Goal: Communication & Community: Ask a question

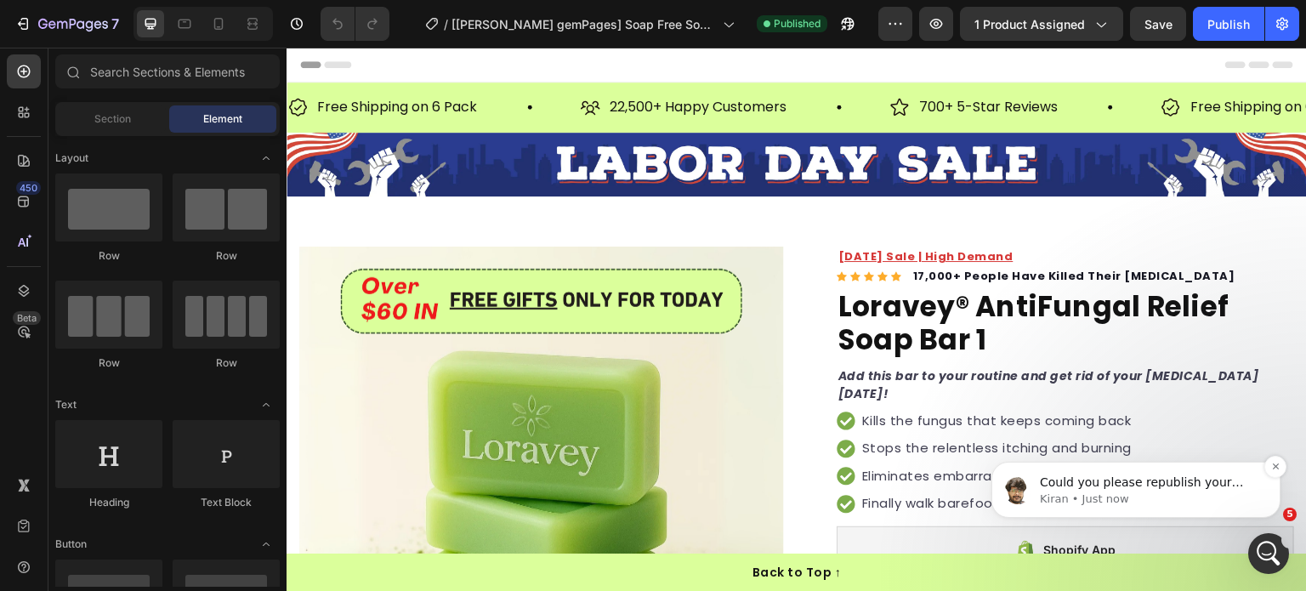
click at [1099, 499] on p "Kiran • Just now" at bounding box center [1149, 498] width 219 height 15
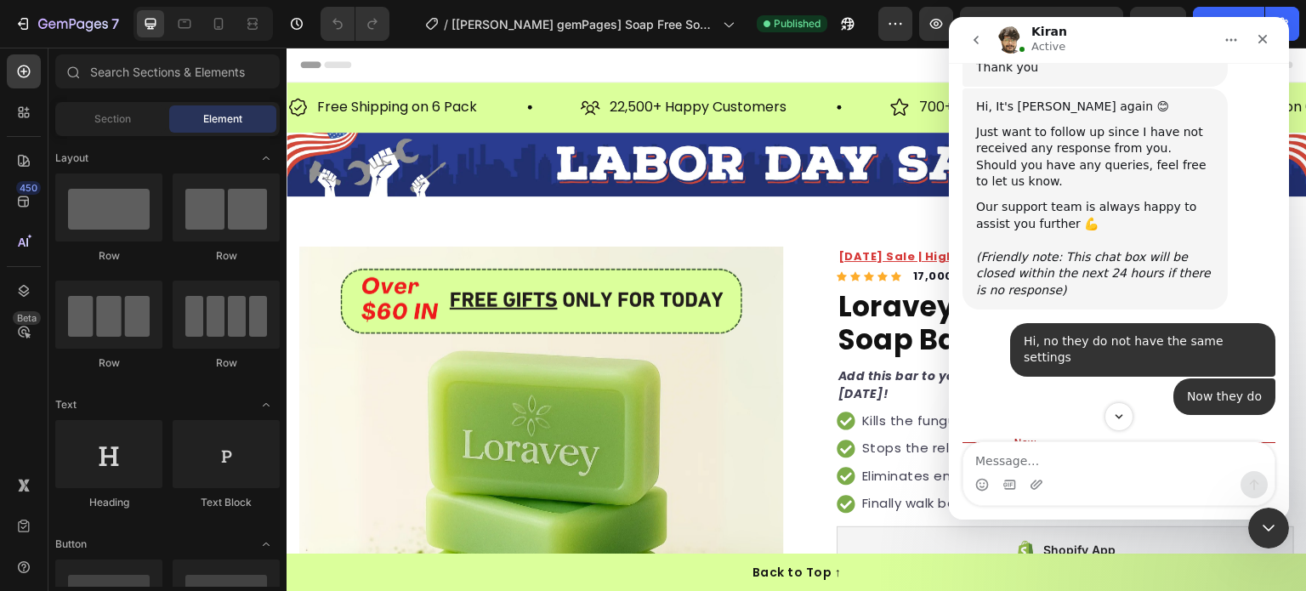
scroll to position [15656, 0]
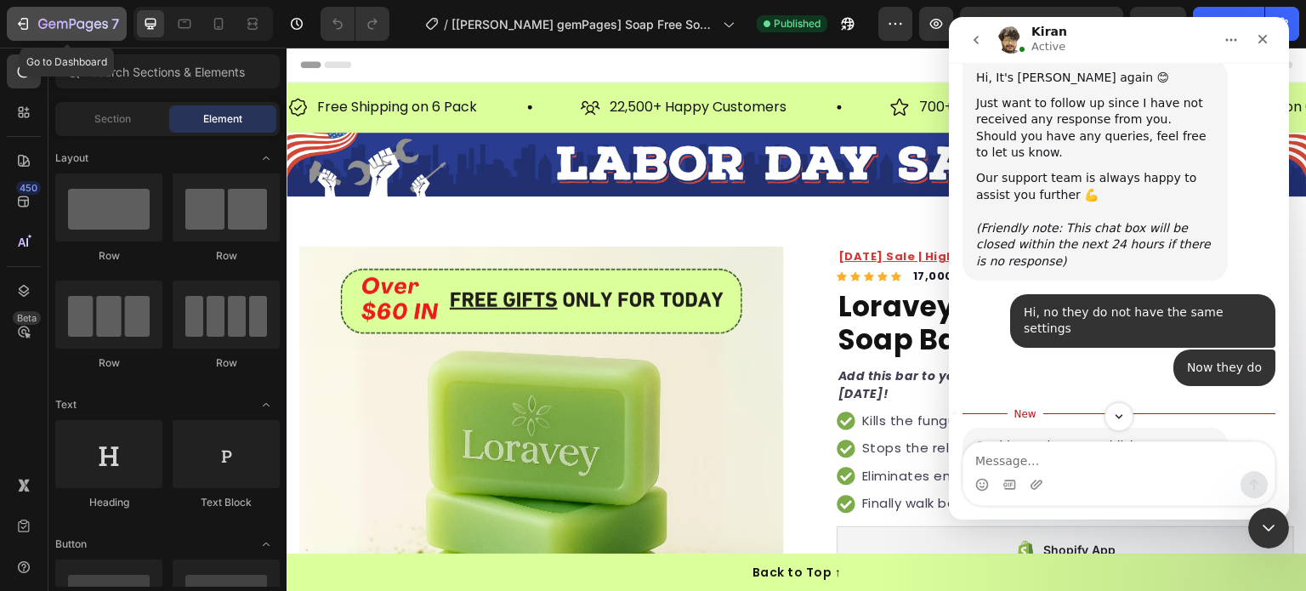
click at [65, 23] on icon "button" at bounding box center [73, 25] width 70 height 14
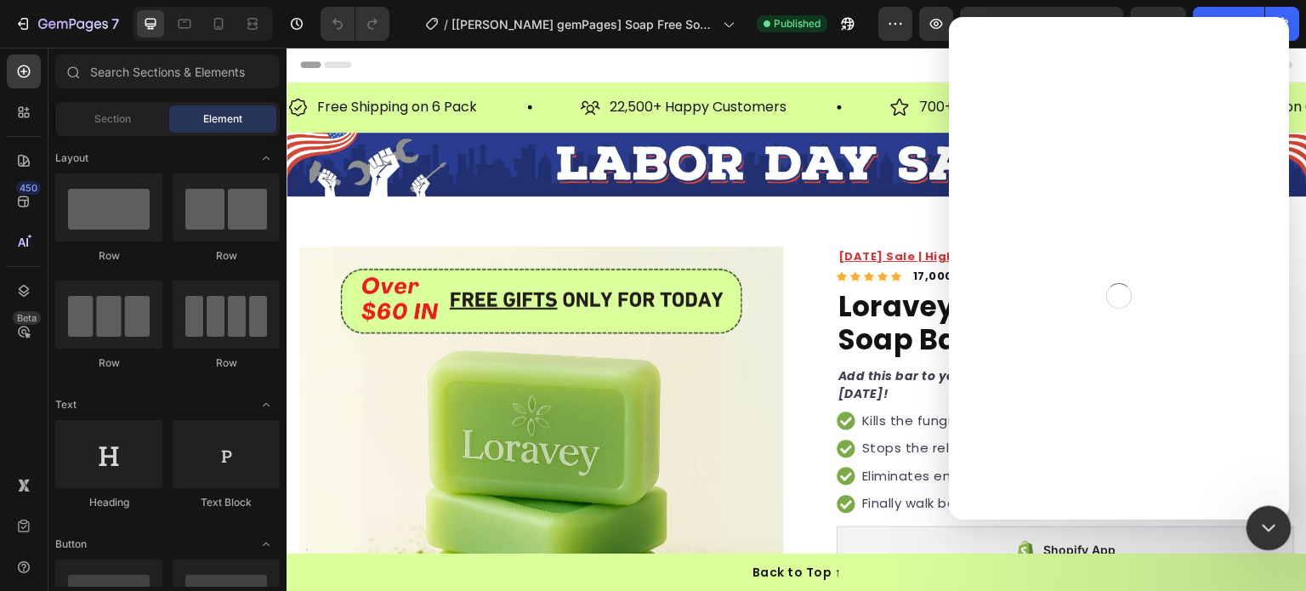
click at [1249, 536] on div "Close Intercom Messenger" at bounding box center [1266, 525] width 41 height 41
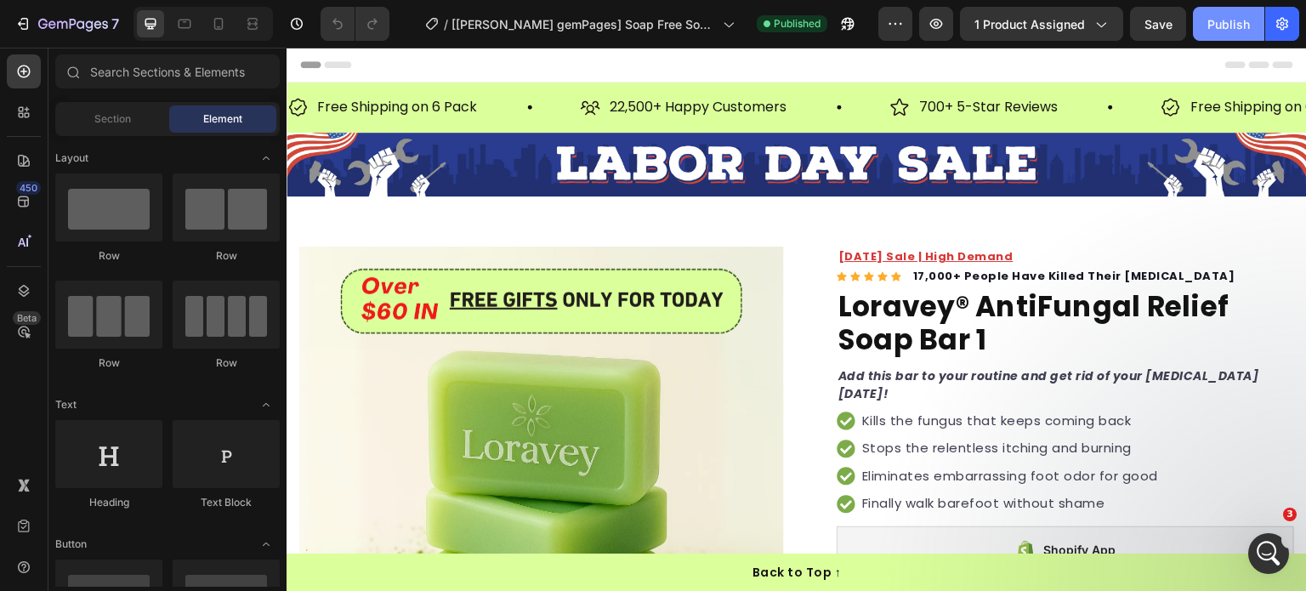
click at [1211, 26] on div "Publish" at bounding box center [1228, 24] width 43 height 18
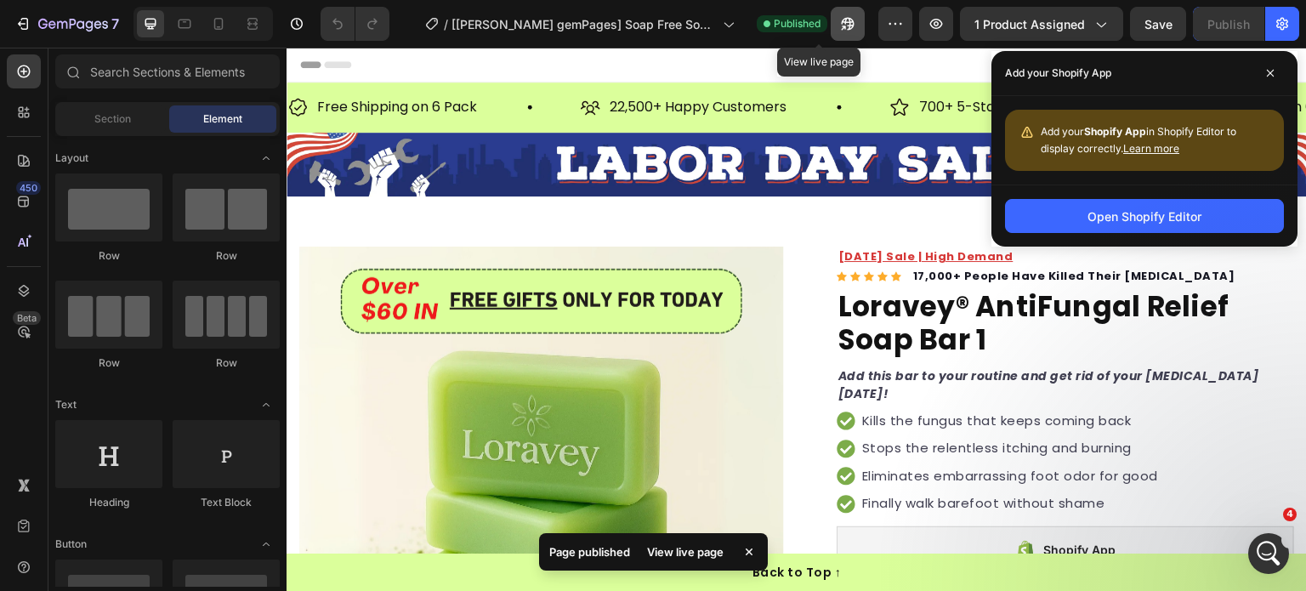
click at [839, 31] on icon "button" at bounding box center [847, 23] width 17 height 17
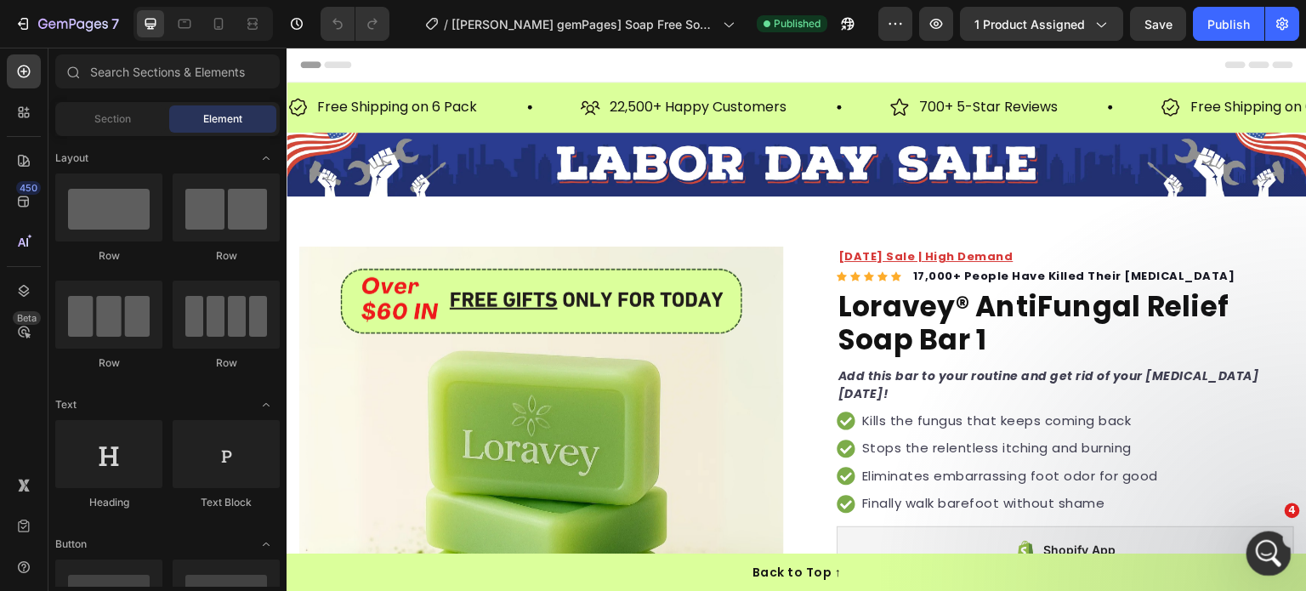
click at [1263, 559] on icon "Open Intercom Messenger" at bounding box center [1266, 551] width 28 height 28
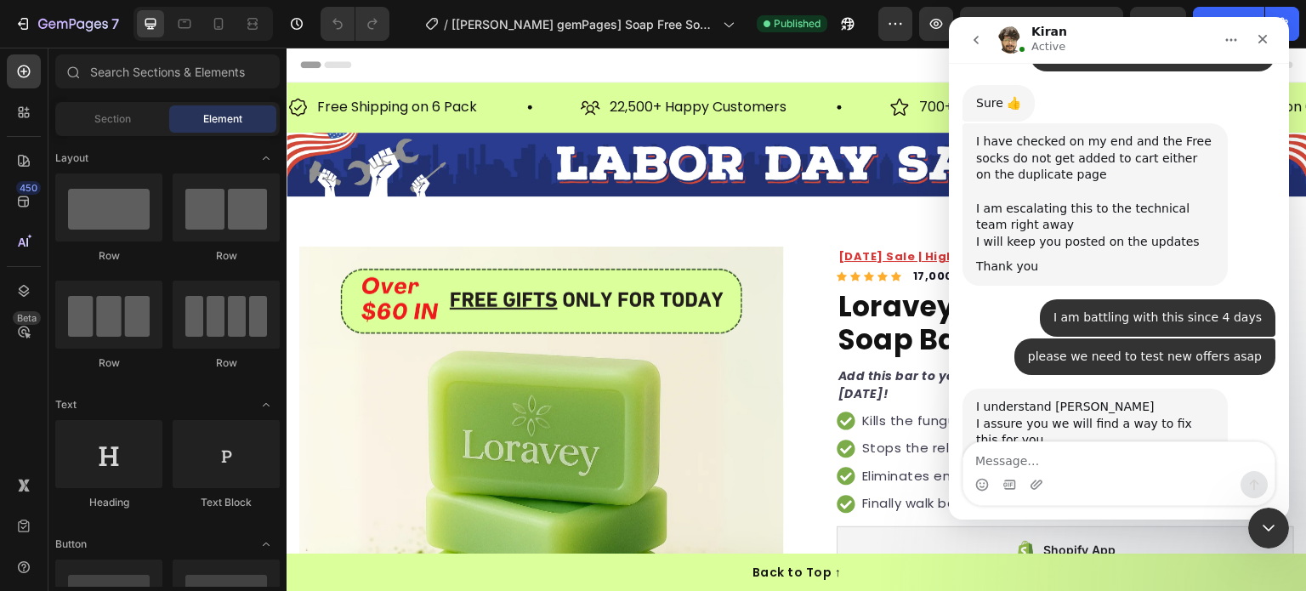
click at [1094, 465] on textarea "Message…" at bounding box center [1118, 456] width 311 height 29
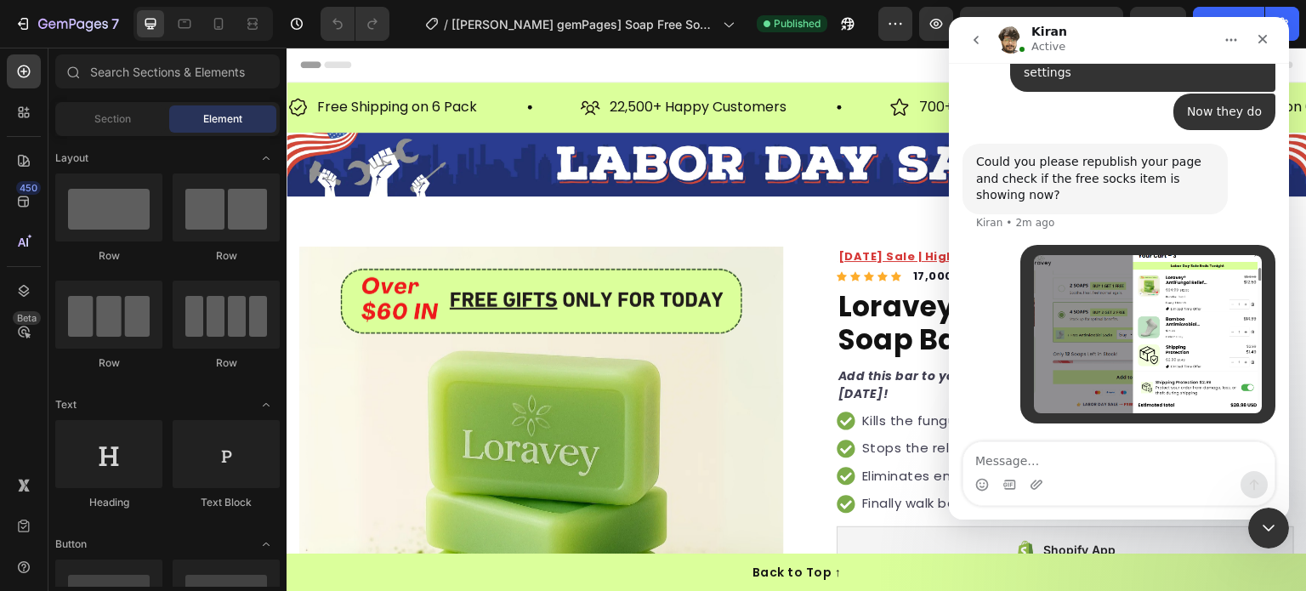
scroll to position [16245, 0]
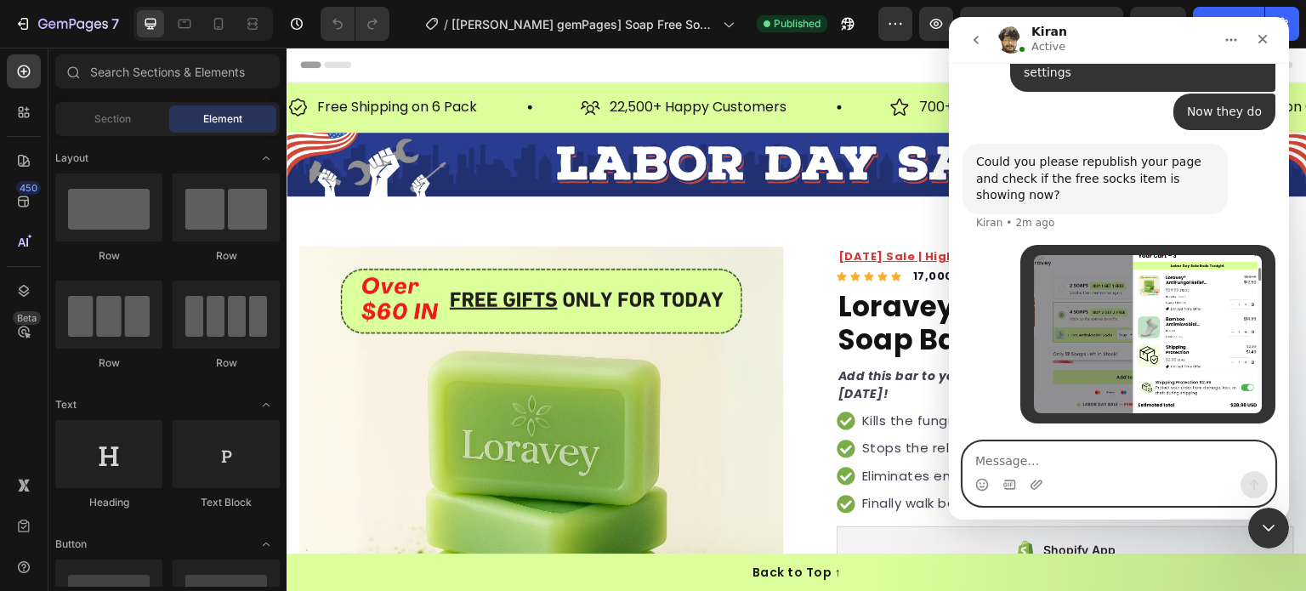
click at [1081, 453] on textarea "Message…" at bounding box center [1118, 456] width 311 height 29
paste textarea "[URL][DOMAIN_NAME][DOMAIN_NAME]"
type textarea "[URL][DOMAIN_NAME][DOMAIN_NAME]"
click at [1243, 485] on button "Send a message…" at bounding box center [1253, 484] width 27 height 27
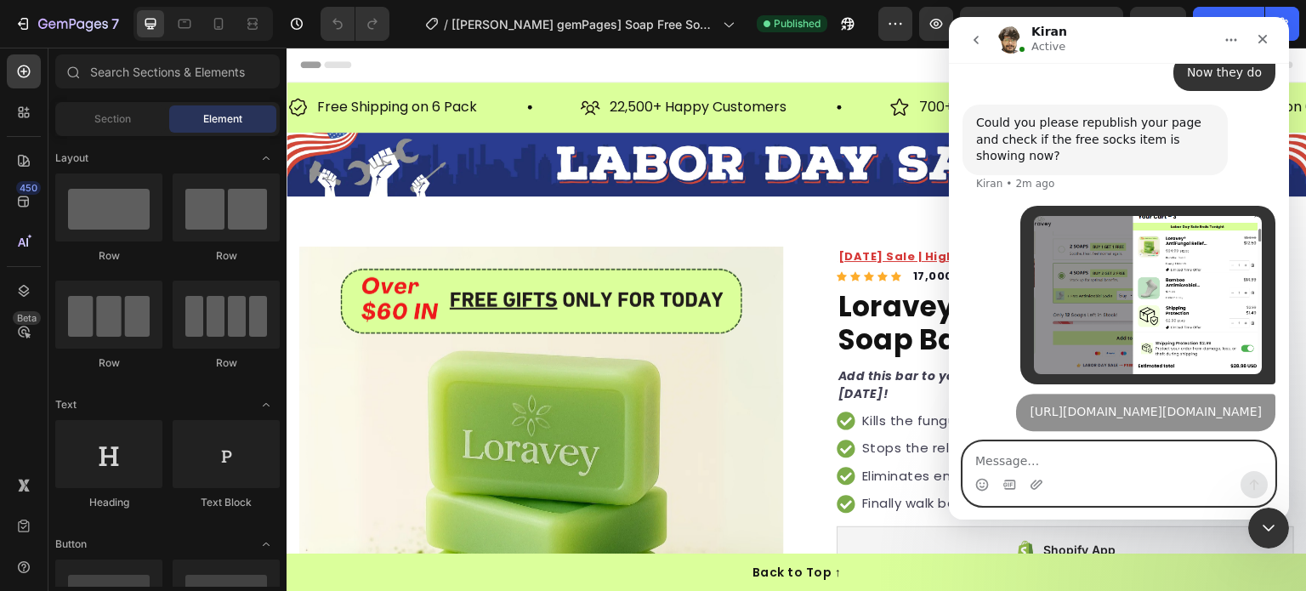
scroll to position [16334, 0]
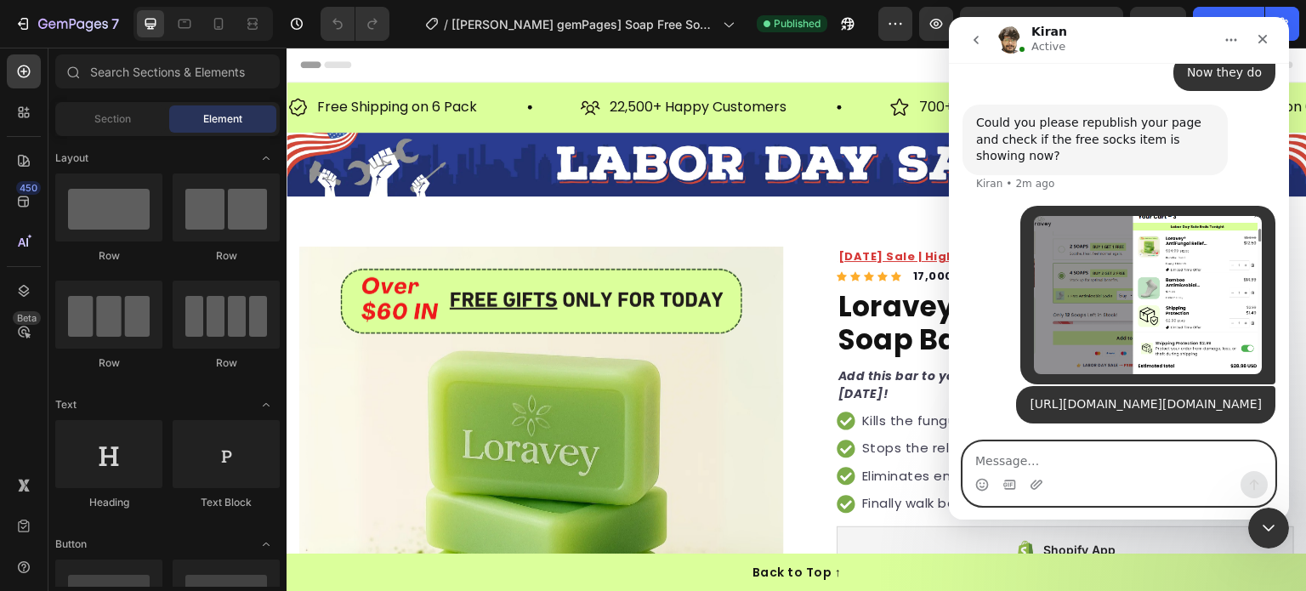
click at [1173, 461] on textarea "Message…" at bounding box center [1118, 456] width 311 height 29
type textarea "CHECK"
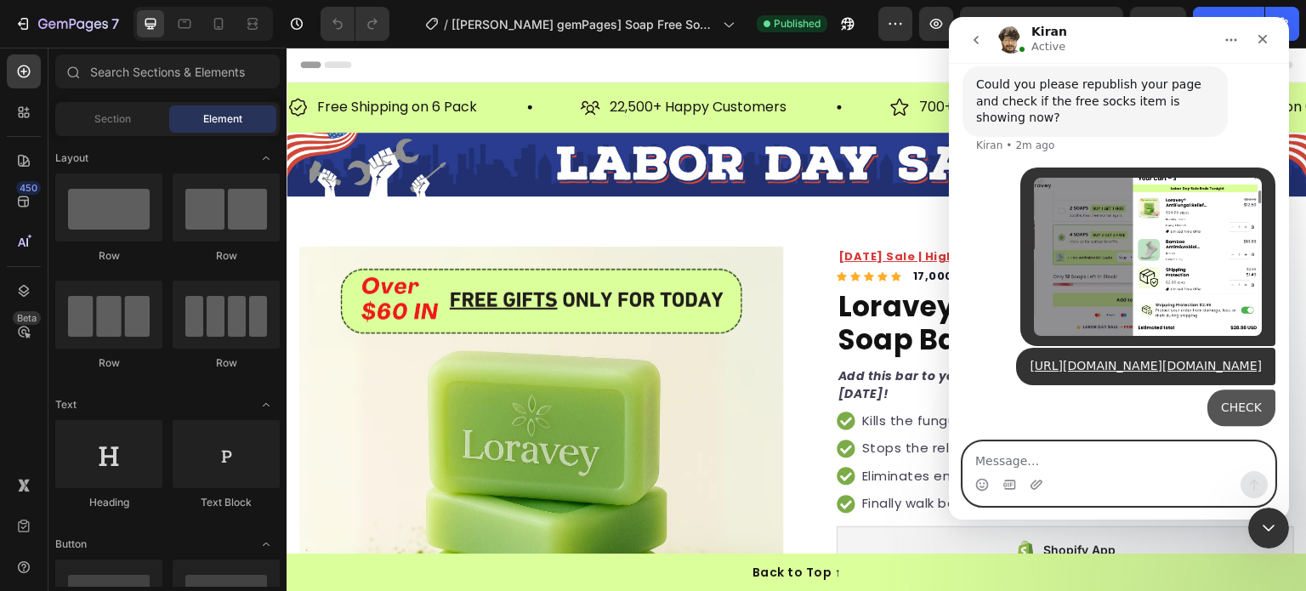
scroll to position [16372, 0]
type textarea "Sorry caps, check please"
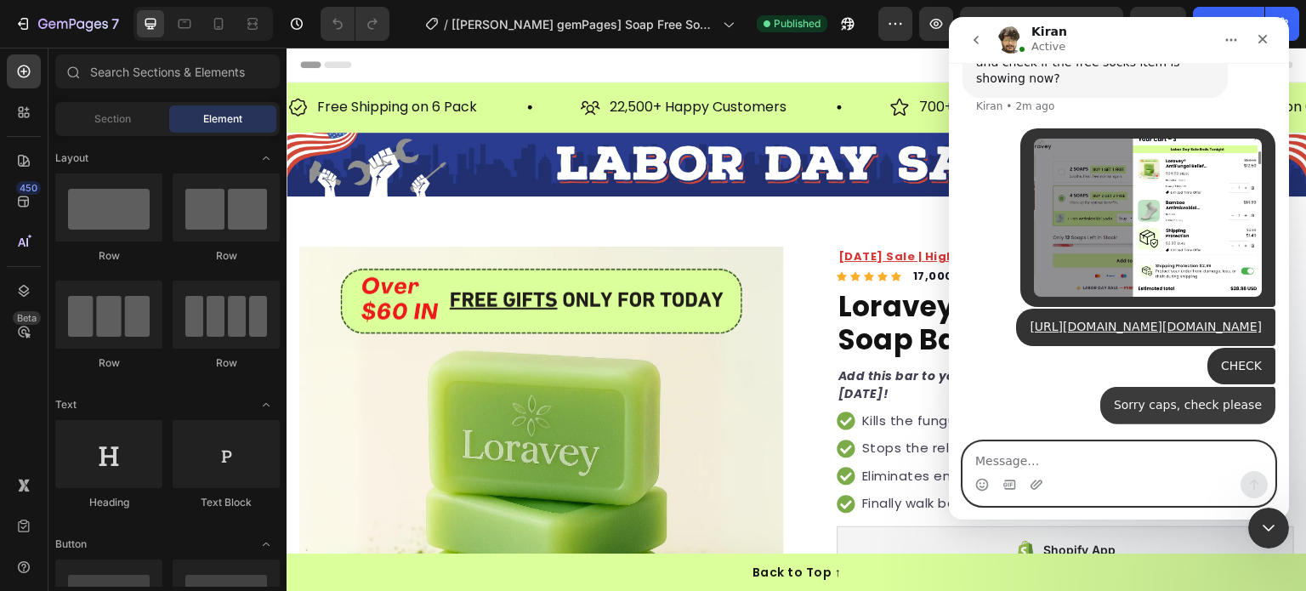
scroll to position [16411, 0]
click at [1173, 461] on textarea "Message…" at bounding box center [1118, 456] width 311 height 29
type textarea "not working.."
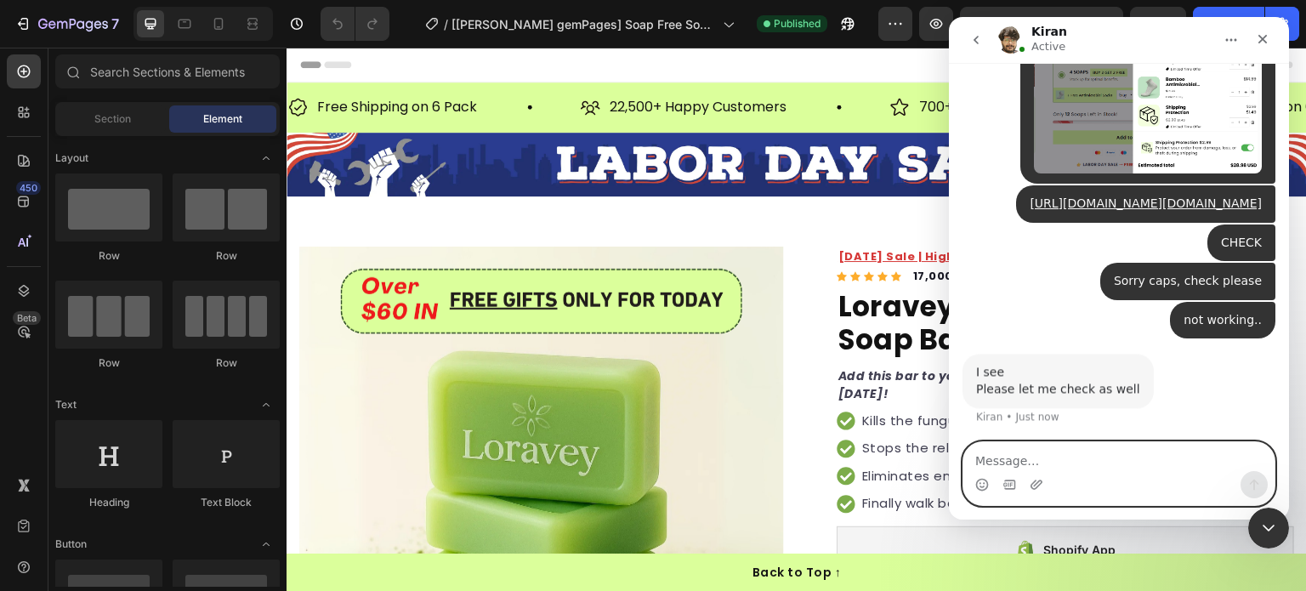
scroll to position [16517, 0]
